Goal: Information Seeking & Learning: Check status

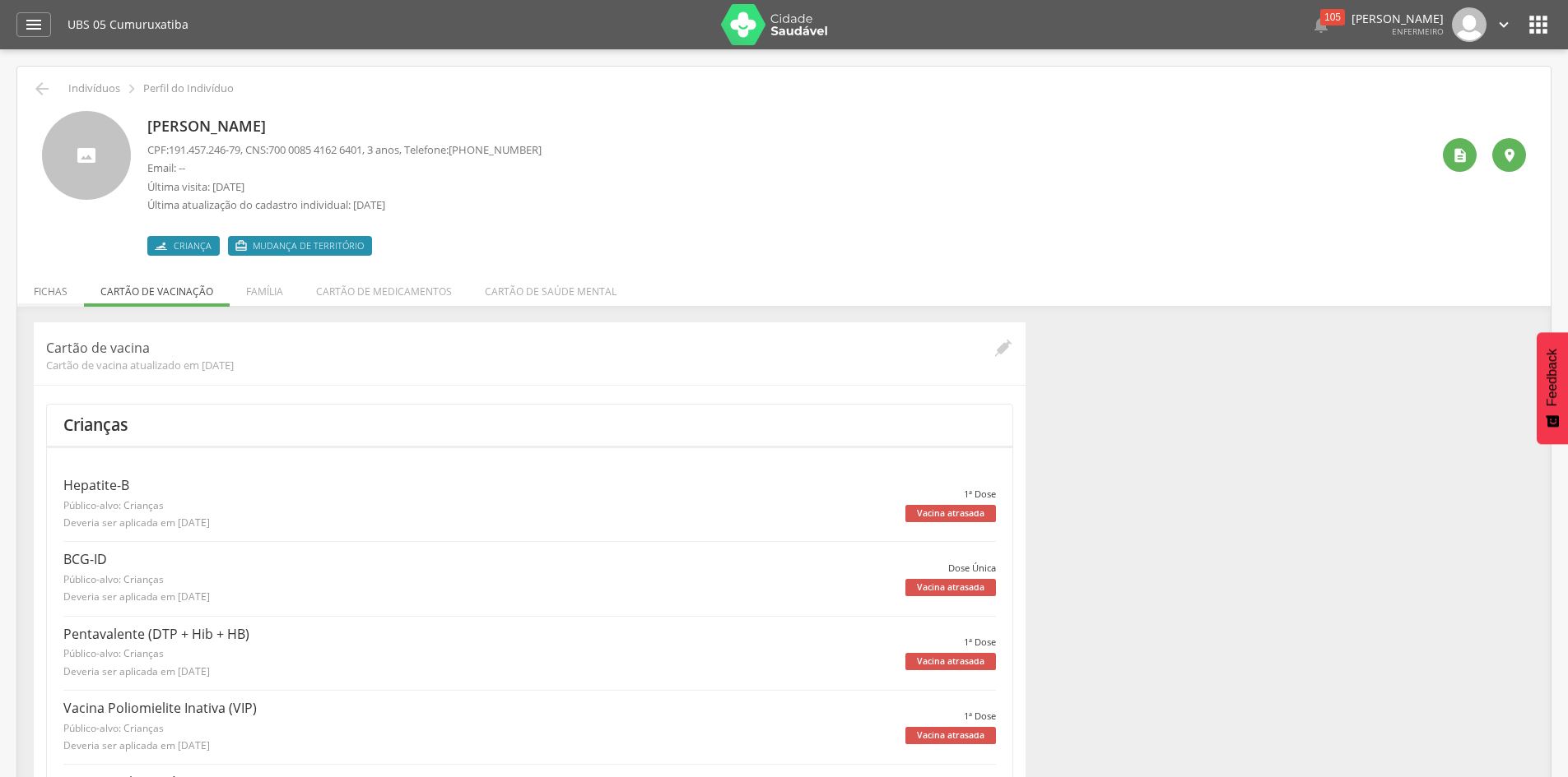
click at [57, 292] on li "Fichas" at bounding box center [50, 287] width 67 height 39
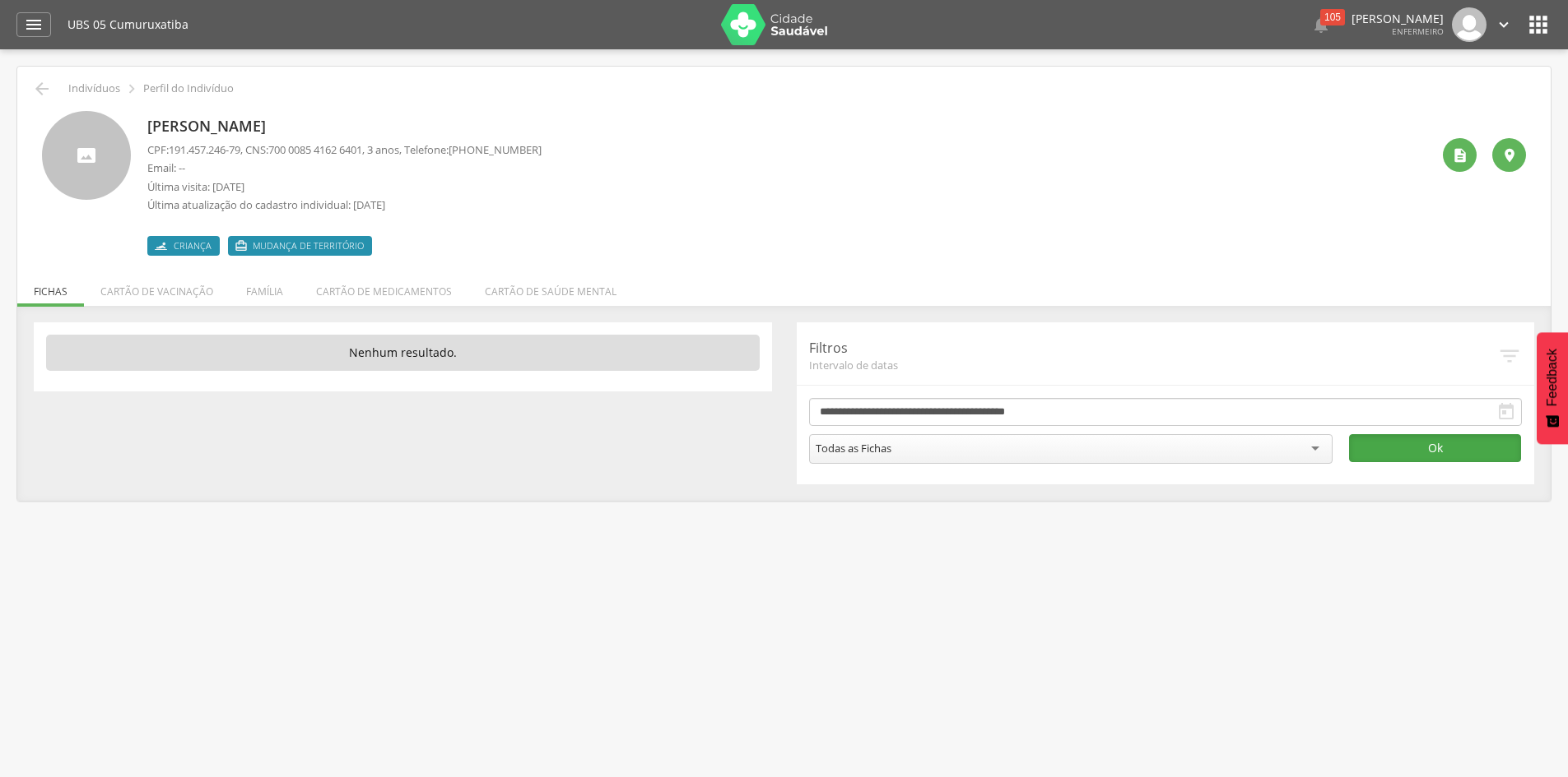
click at [1385, 440] on button "Ok" at bounding box center [1434, 447] width 172 height 28
click at [543, 292] on li "Cartão de saúde mental" at bounding box center [550, 287] width 164 height 39
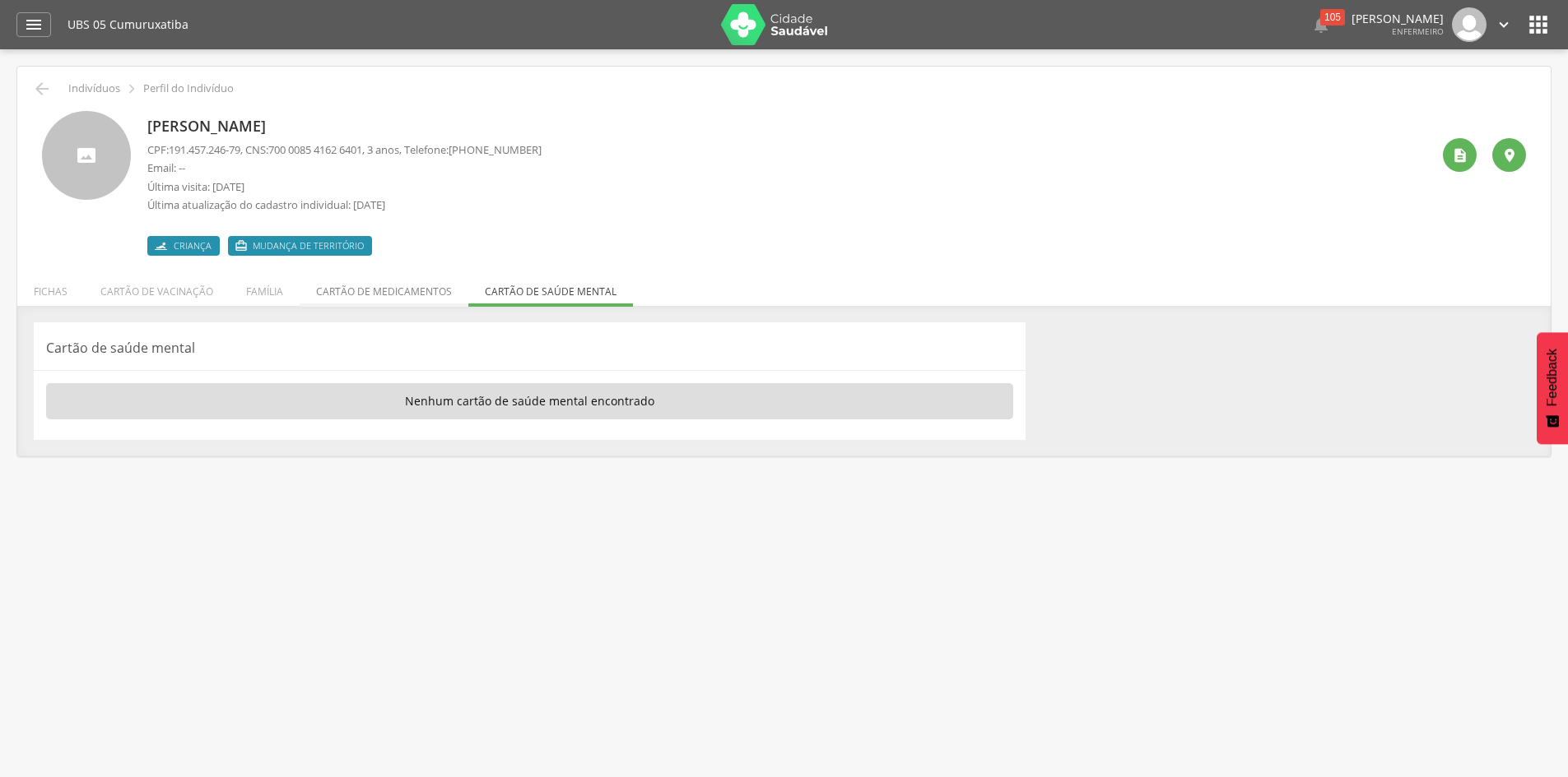
click at [377, 294] on li "Cartão de medicamentos" at bounding box center [384, 287] width 169 height 39
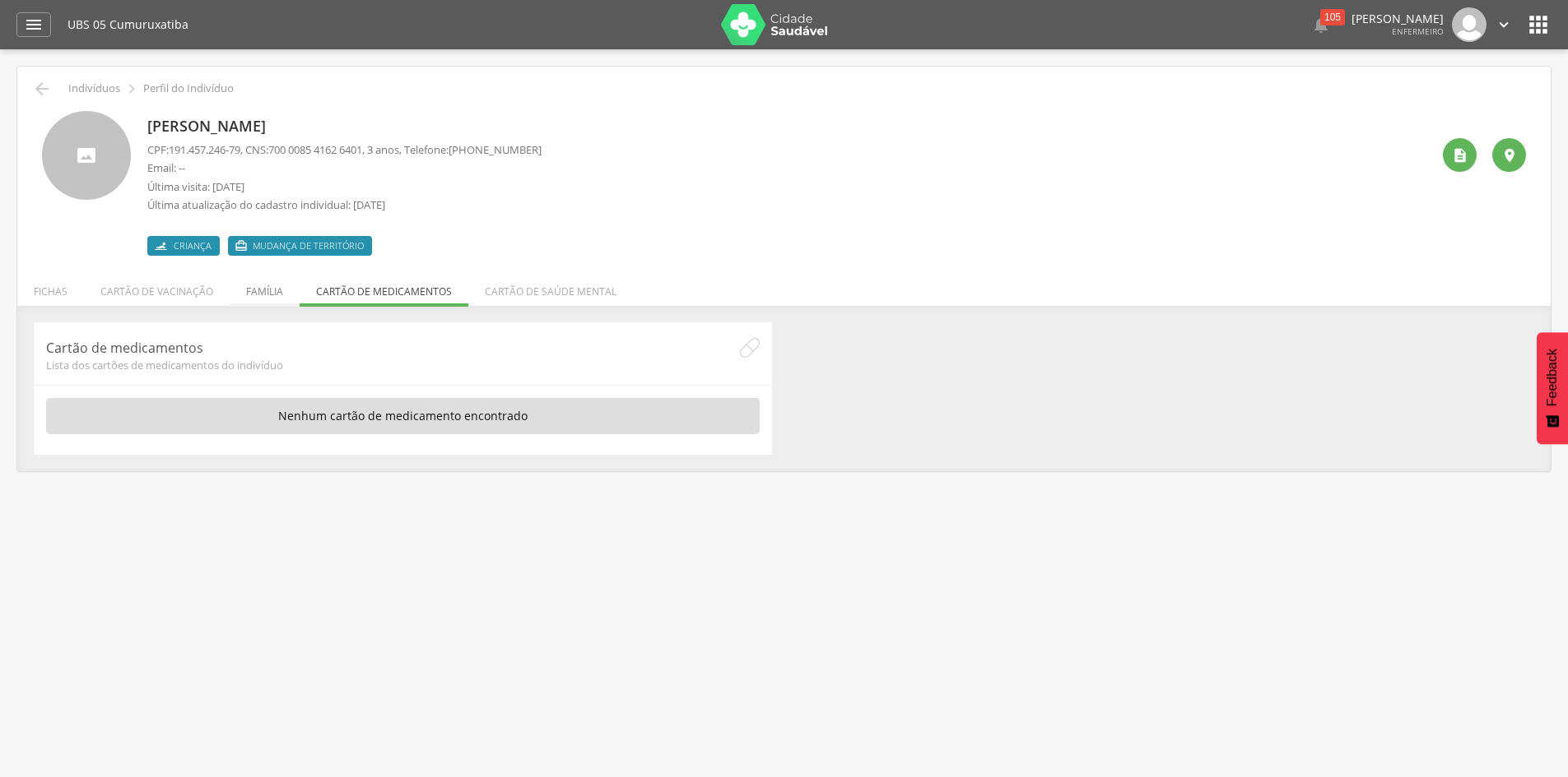
click at [249, 294] on li "Família" at bounding box center [265, 287] width 70 height 39
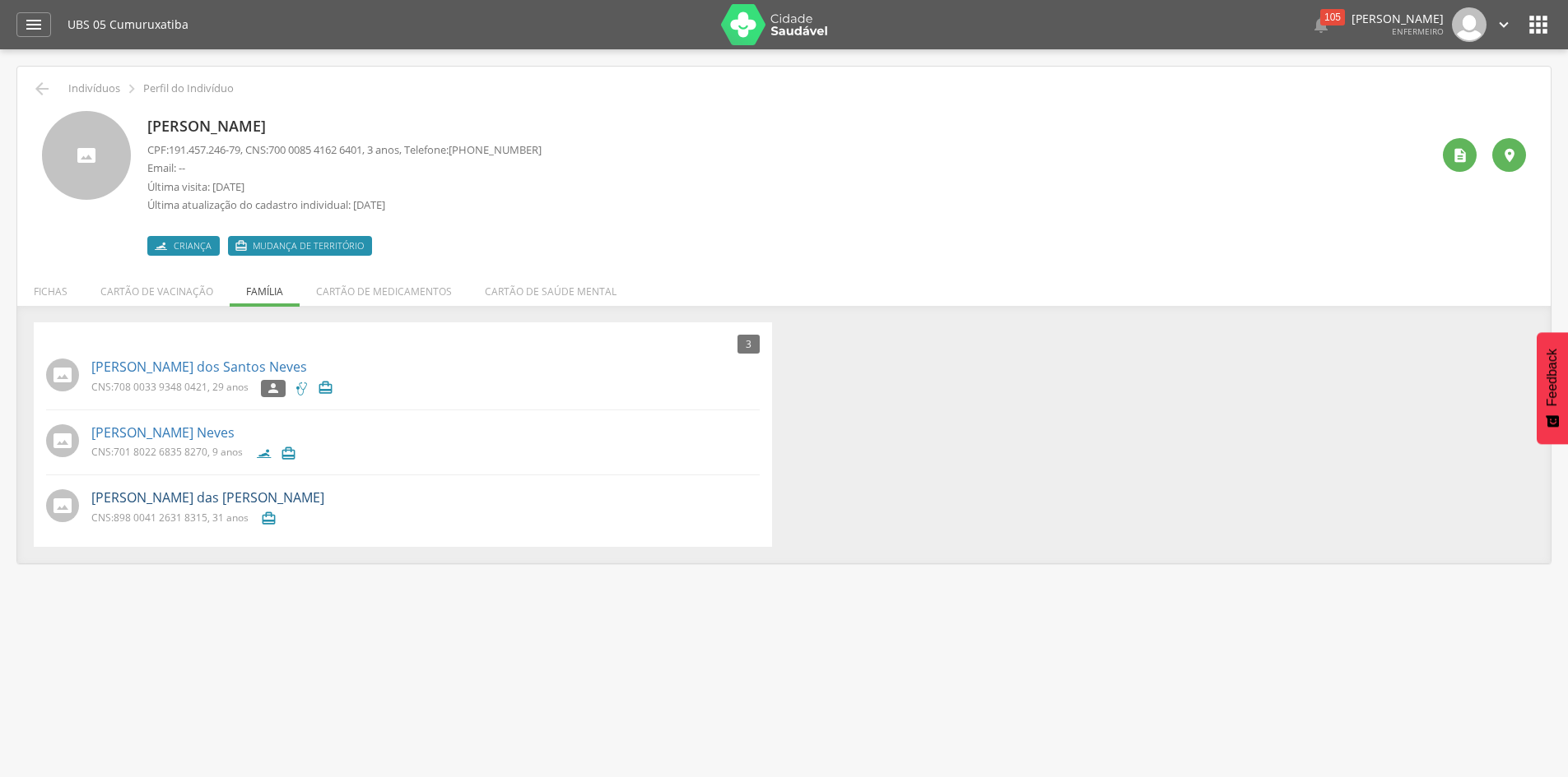
click at [166, 492] on link "[PERSON_NAME] das [PERSON_NAME]" at bounding box center [207, 498] width 233 height 19
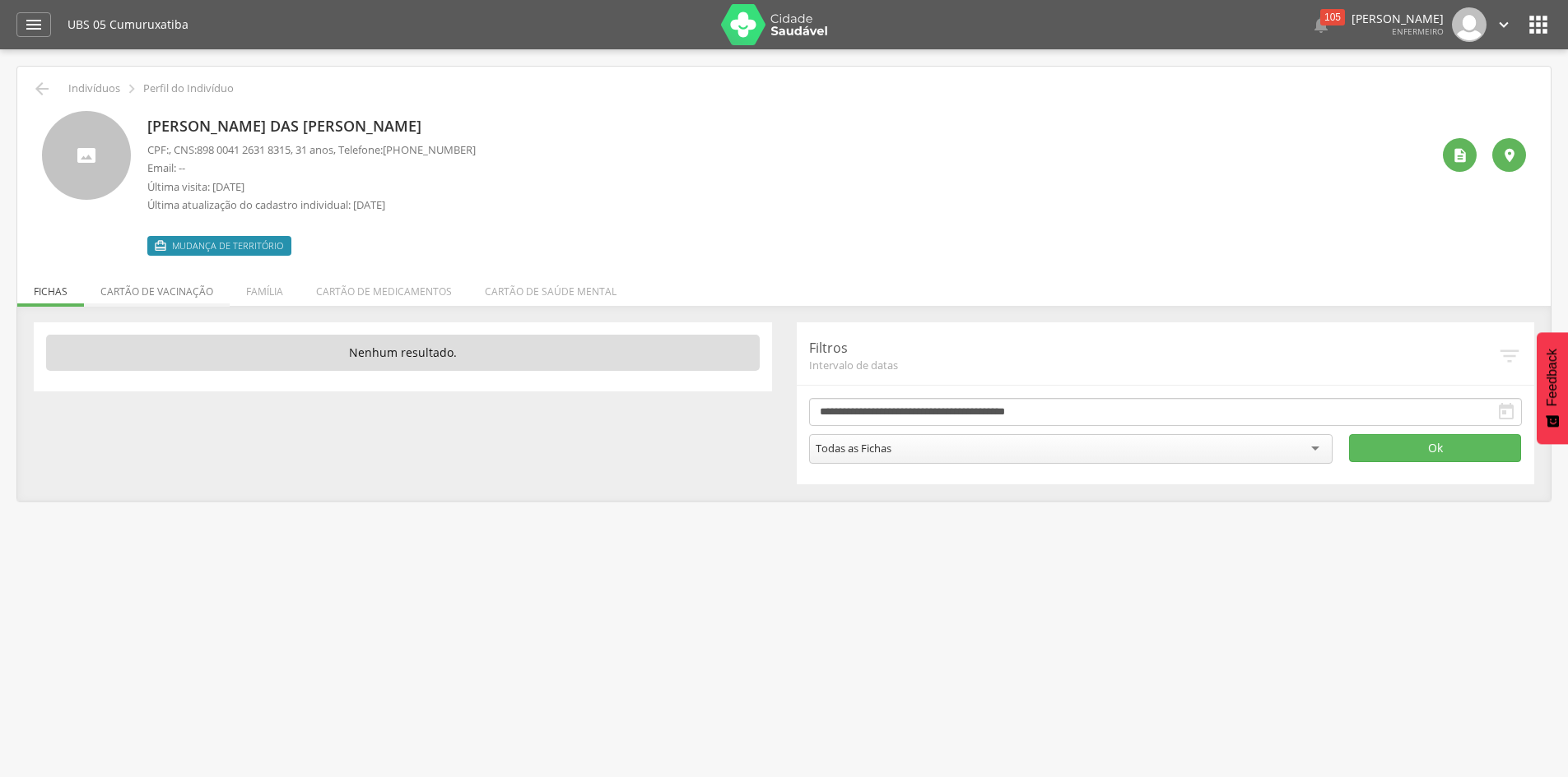
click at [185, 293] on li "Cartão de vacinação" at bounding box center [156, 287] width 145 height 39
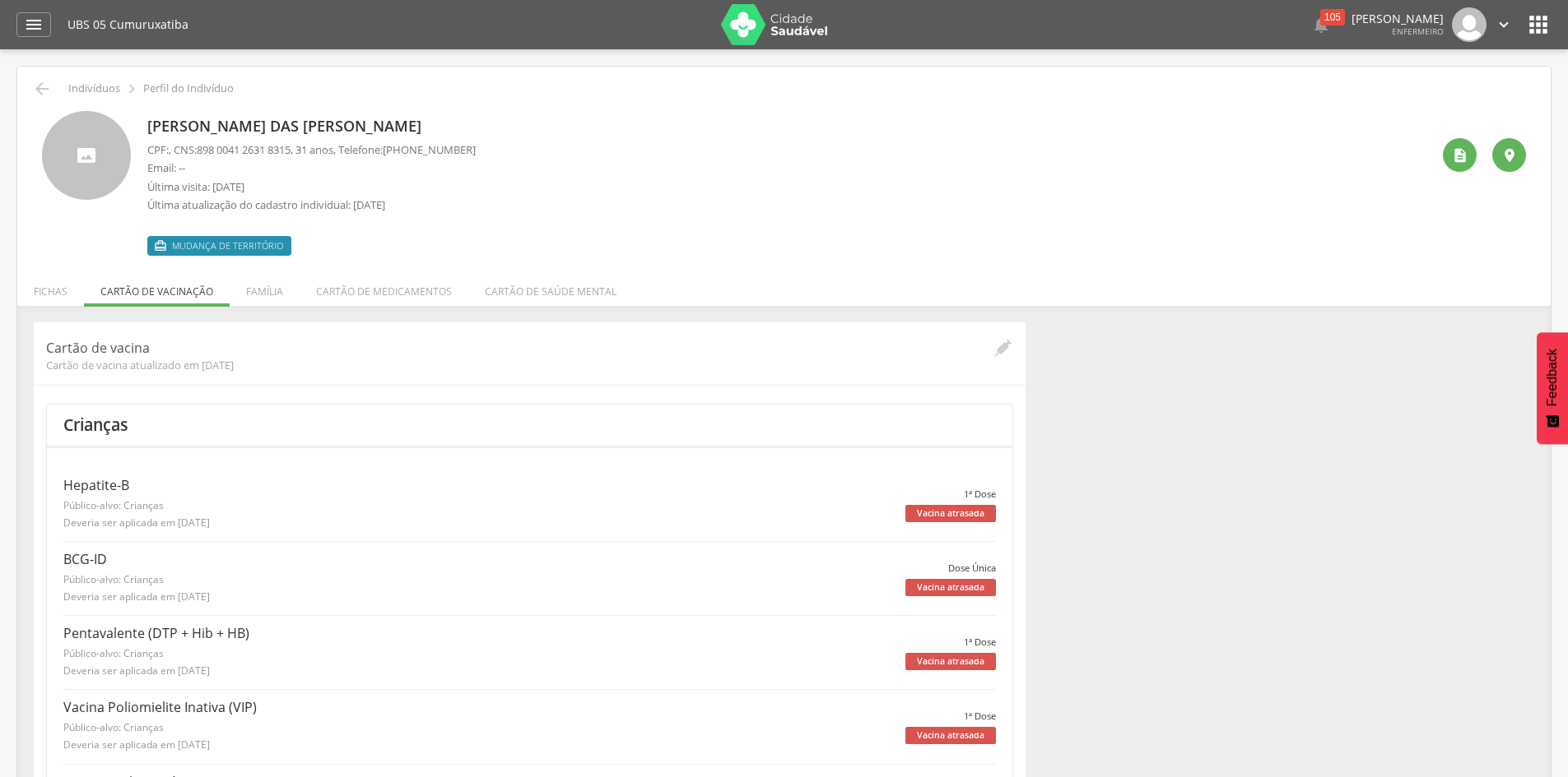
click at [107, 499] on p "Público-alvo: Crianças" at bounding box center [485, 505] width 842 height 14
click at [926, 510] on div "Vacina atrasada" at bounding box center [950, 514] width 90 height 17
click at [48, 292] on li "Fichas" at bounding box center [50, 287] width 67 height 39
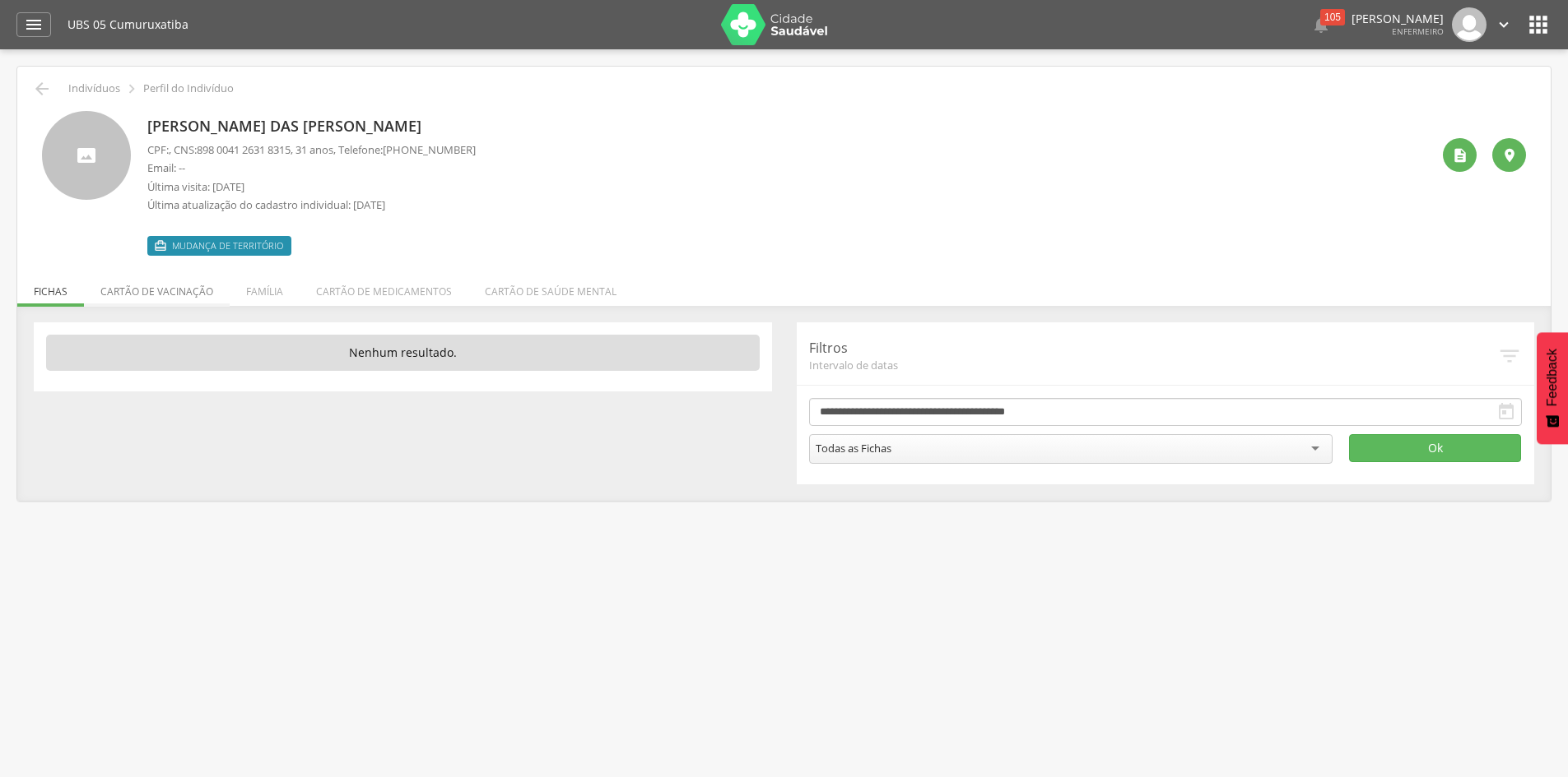
click at [138, 297] on li "Cartão de vacinação" at bounding box center [156, 287] width 145 height 39
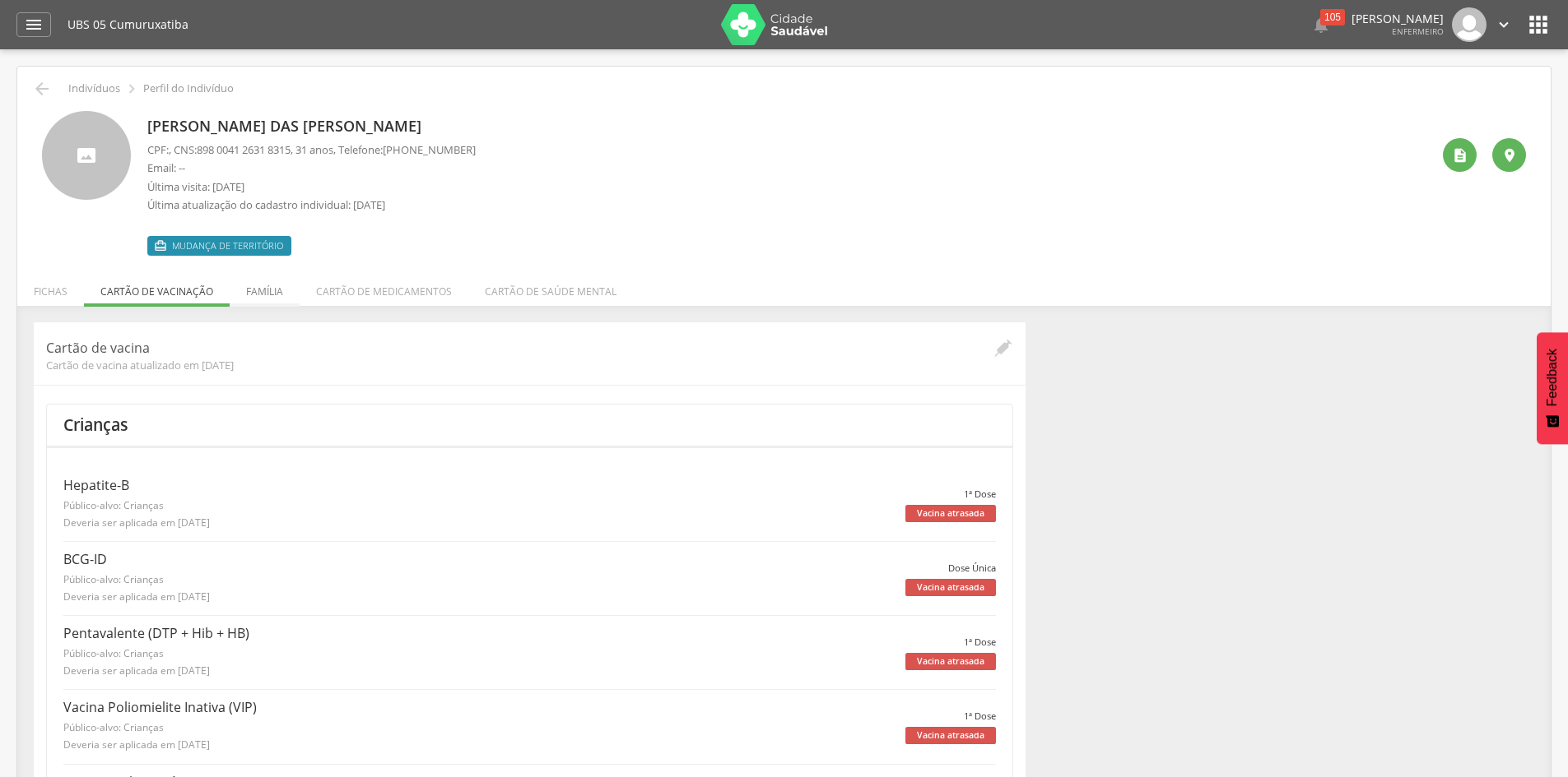
click at [261, 292] on li "Família" at bounding box center [265, 287] width 70 height 39
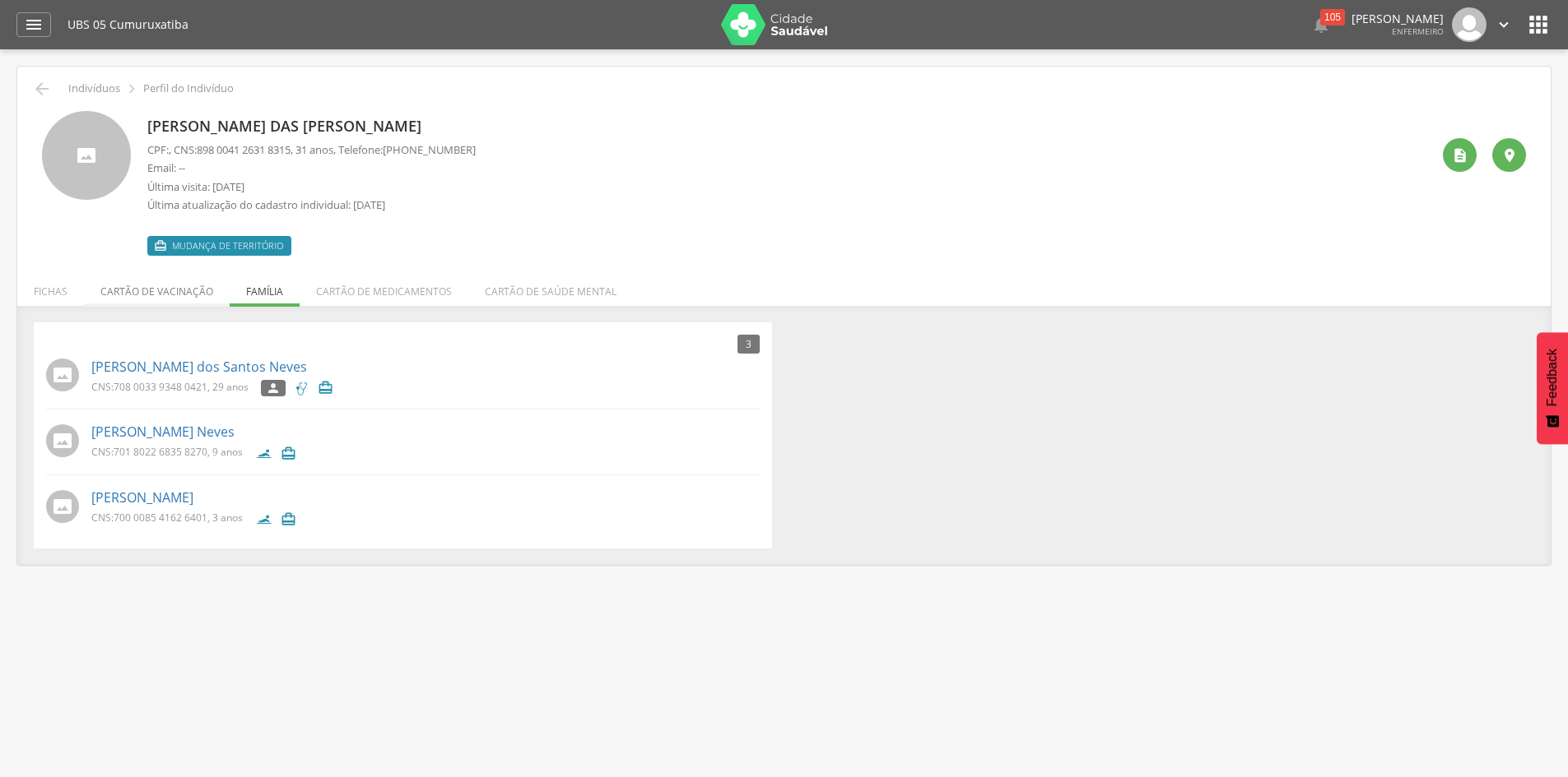
click at [190, 293] on li "Cartão de vacinação" at bounding box center [156, 287] width 145 height 39
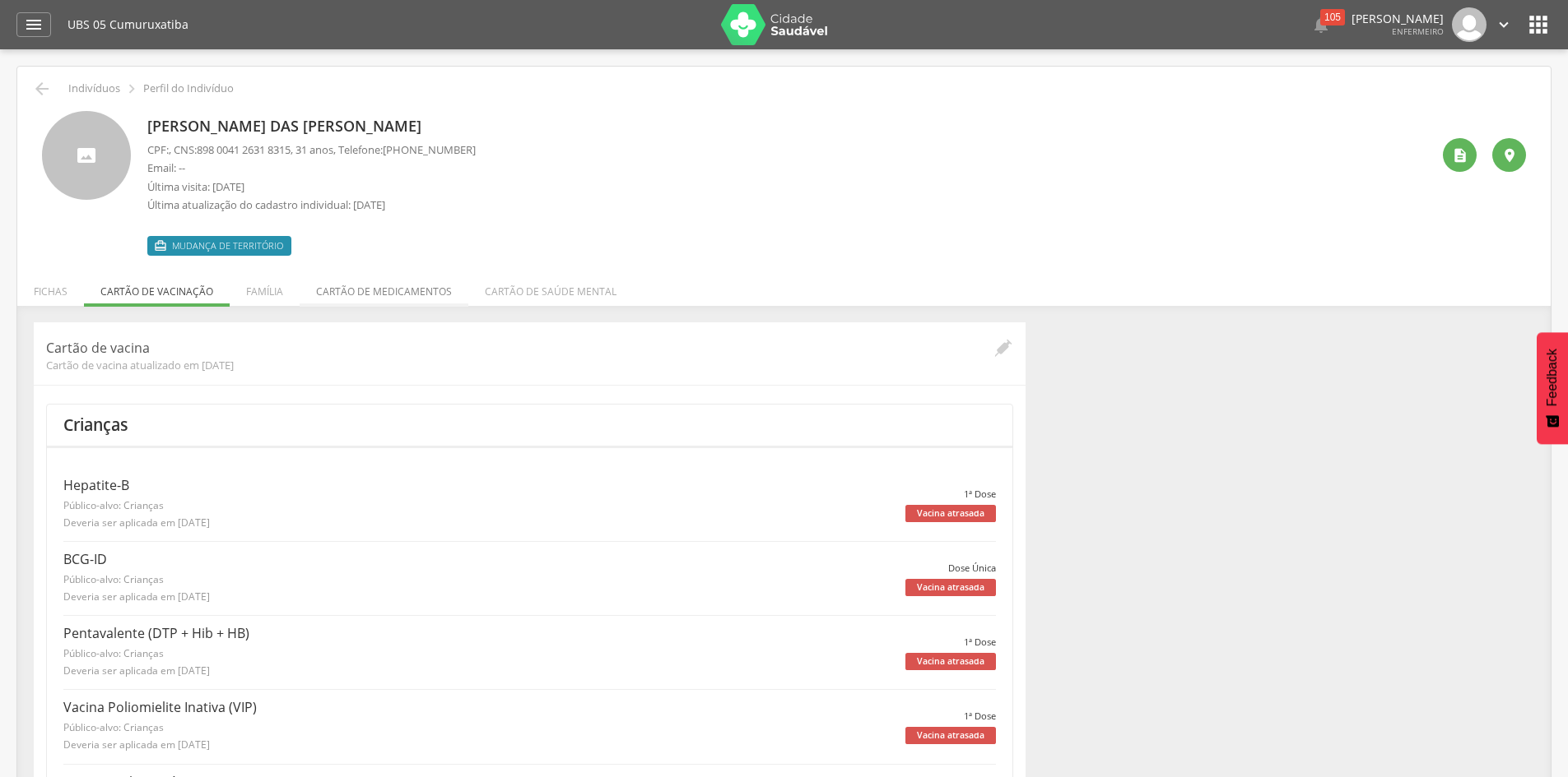
click at [372, 294] on li "Cartão de medicamentos" at bounding box center [384, 287] width 169 height 39
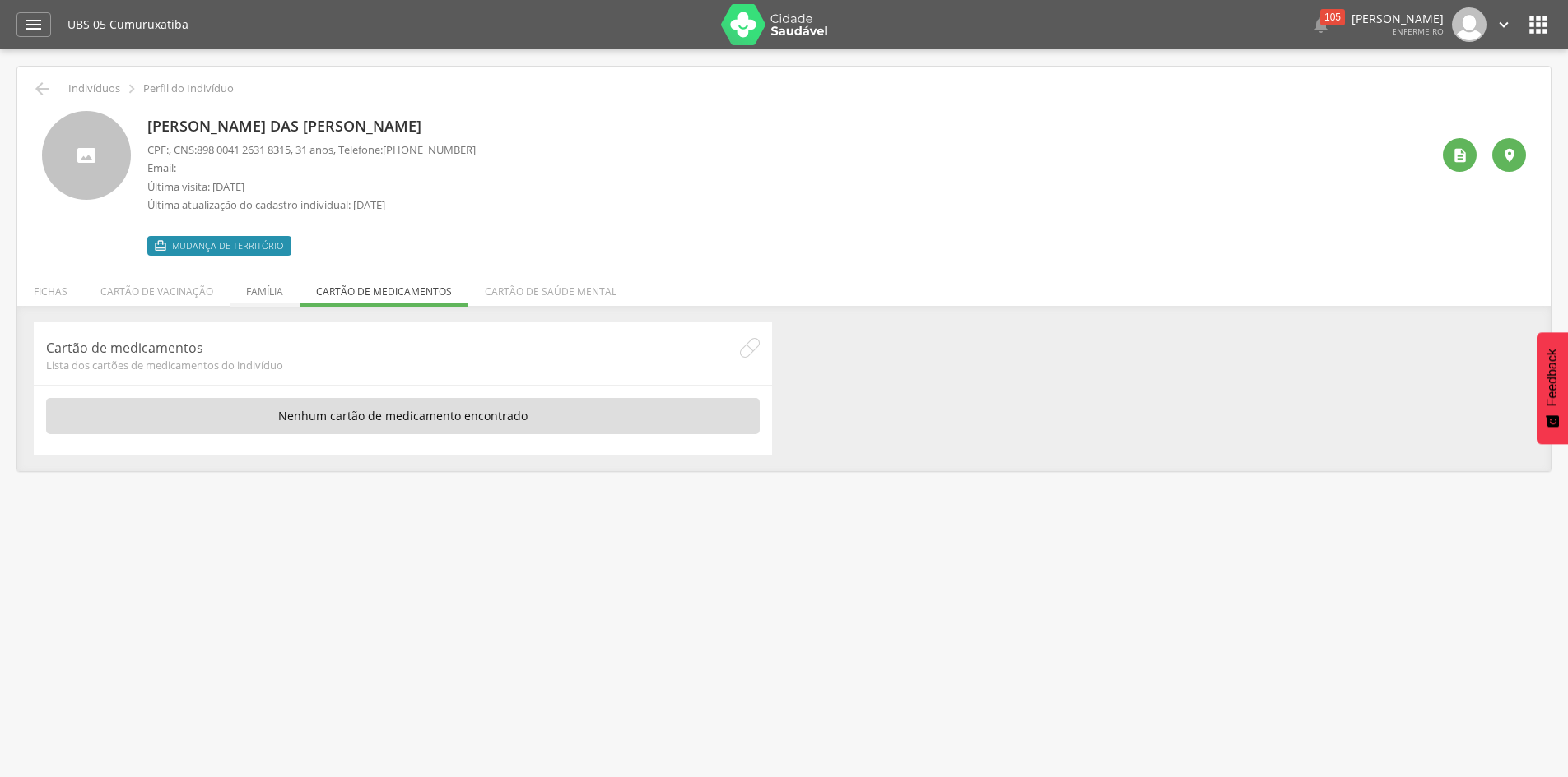
click at [267, 276] on li "Família" at bounding box center [265, 287] width 70 height 39
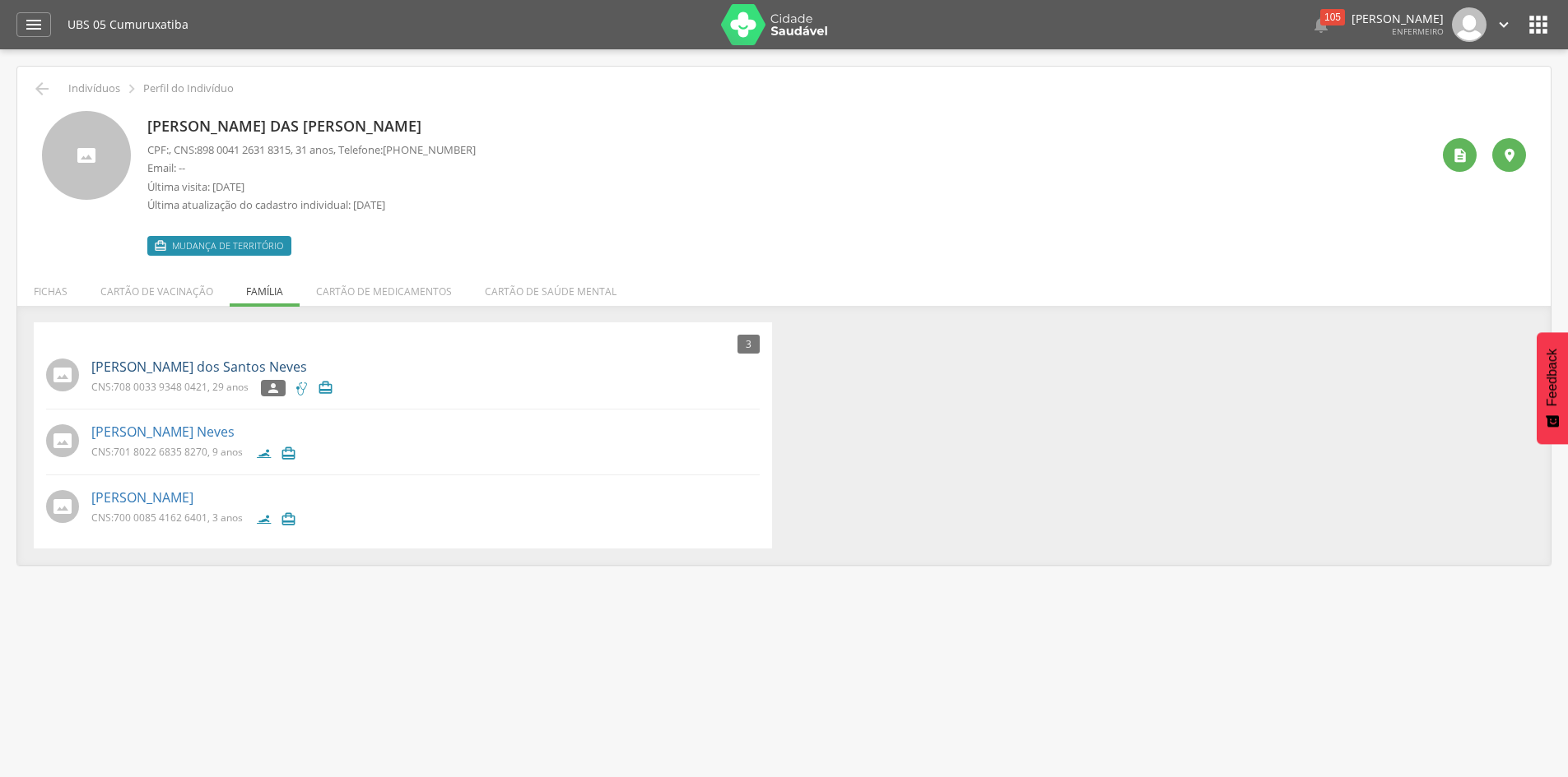
click at [224, 371] on link "[PERSON_NAME] dos Santos Neves" at bounding box center [199, 368] width 216 height 19
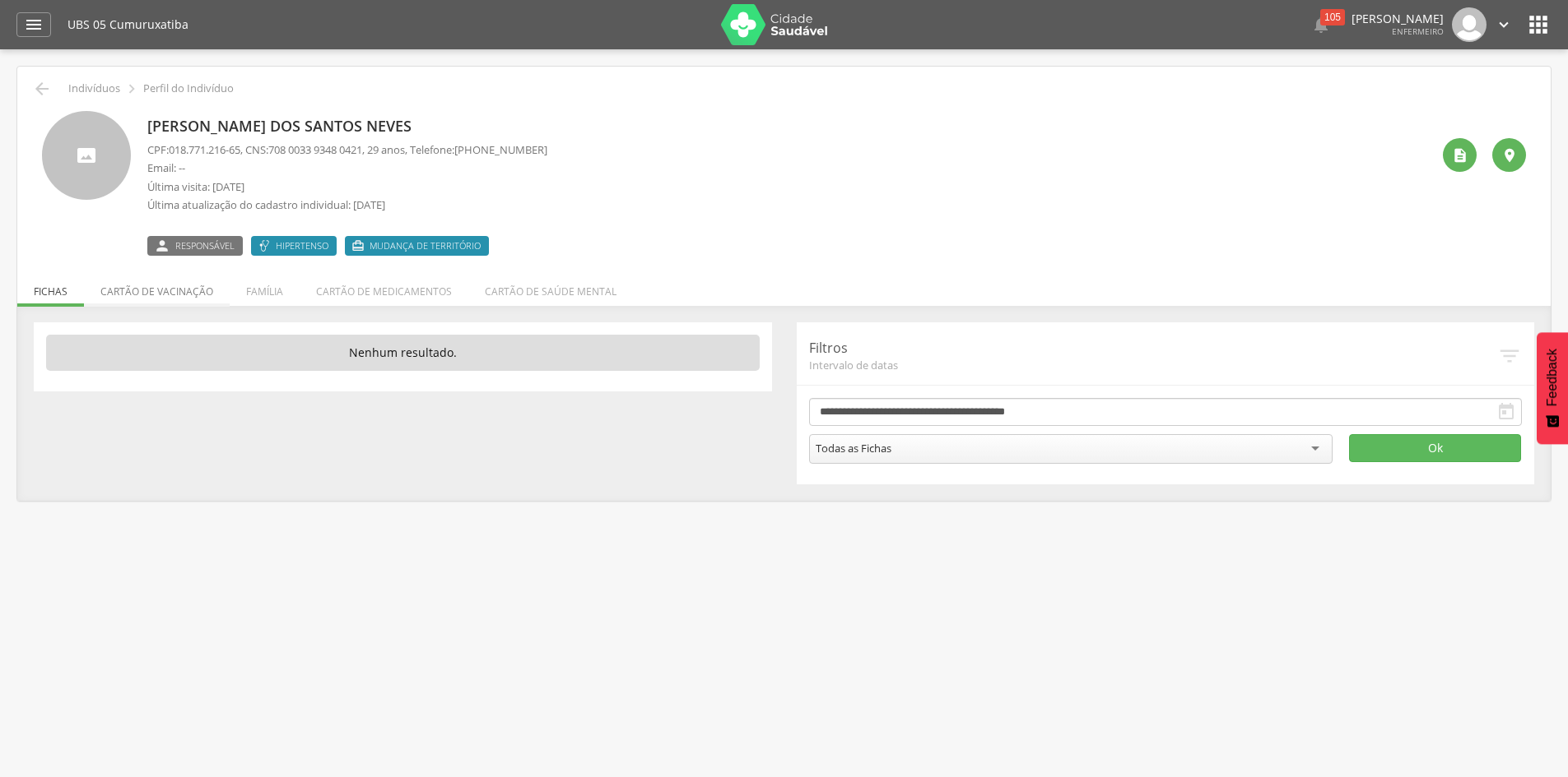
click at [203, 294] on li "Cartão de vacinação" at bounding box center [156, 287] width 145 height 39
